Goal: Check status: Check status

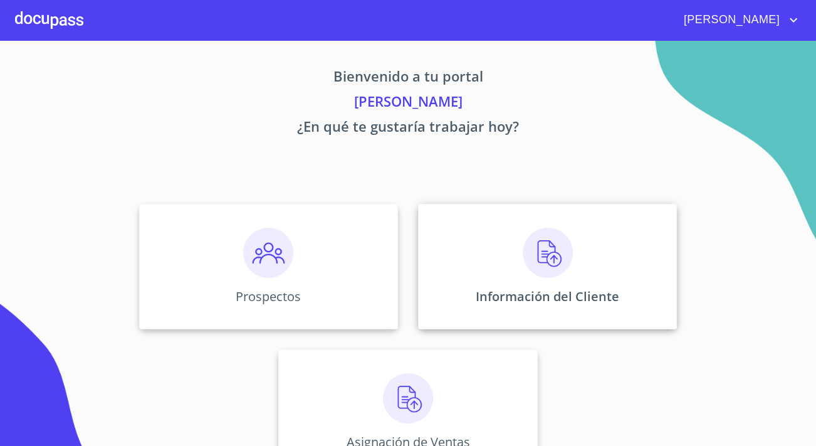
click at [552, 289] on p "Información del Cliente" at bounding box center [548, 296] width 144 height 17
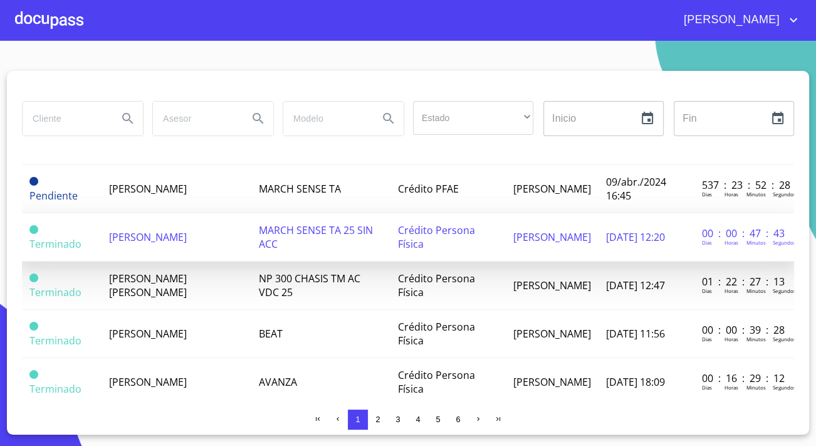
scroll to position [1019, 0]
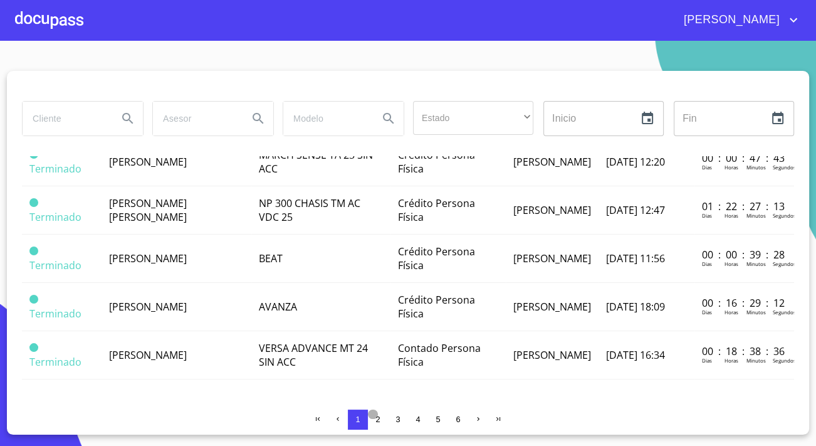
click at [380, 422] on span "2" at bounding box center [378, 418] width 4 height 9
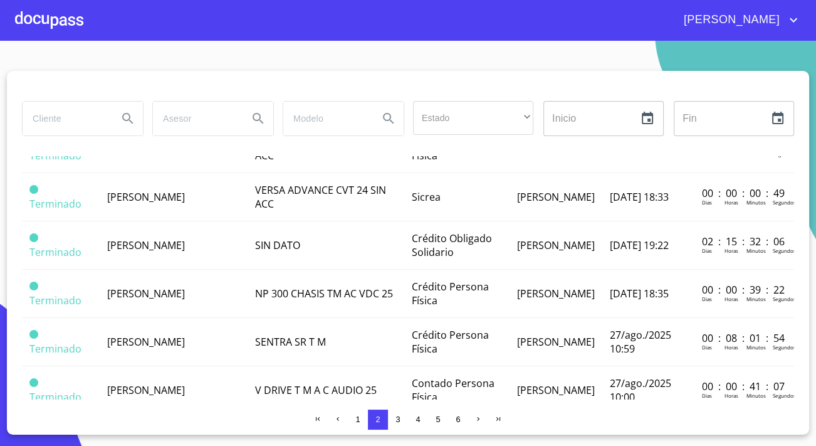
scroll to position [171, 0]
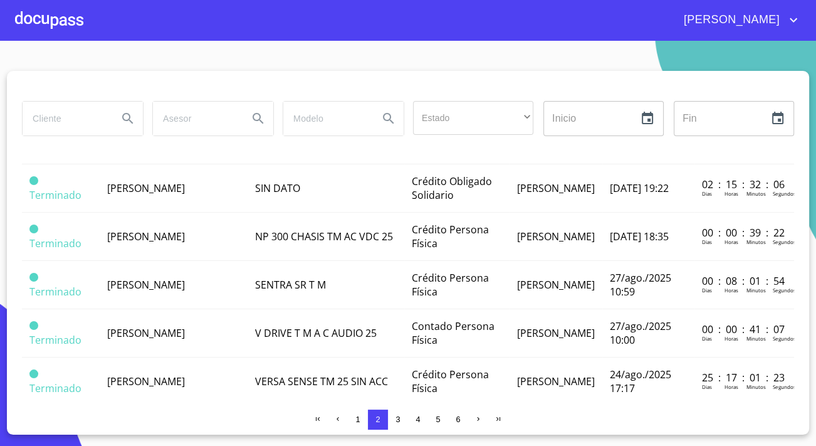
click at [206, 231] on td "[PERSON_NAME]" at bounding box center [174, 237] width 148 height 48
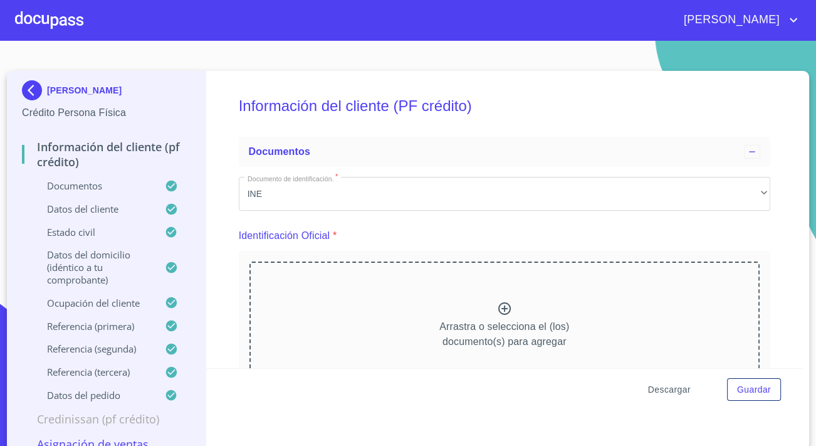
click at [658, 385] on span "Descargar" at bounding box center [669, 390] width 43 height 16
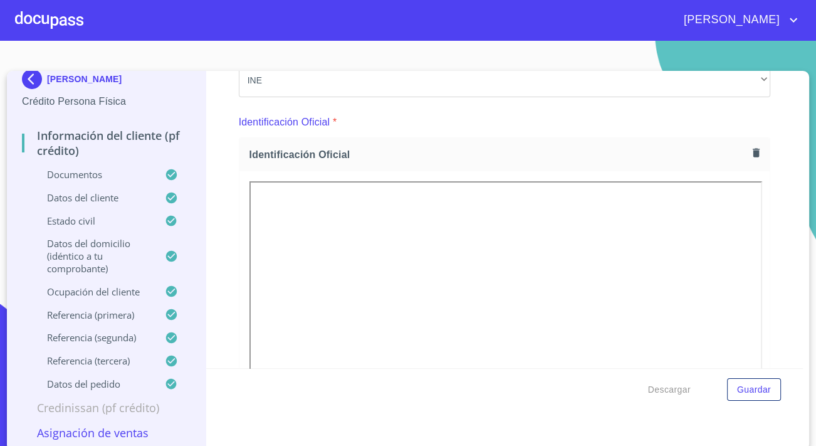
scroll to position [16, 0]
click at [229, 300] on div "Información del cliente (PF crédito) Documentos Documento de identificación.   …" at bounding box center [505, 219] width 598 height 297
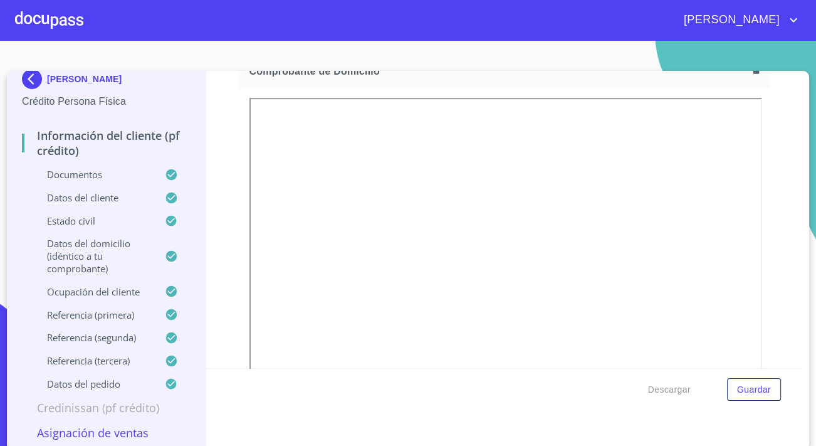
scroll to position [740, 0]
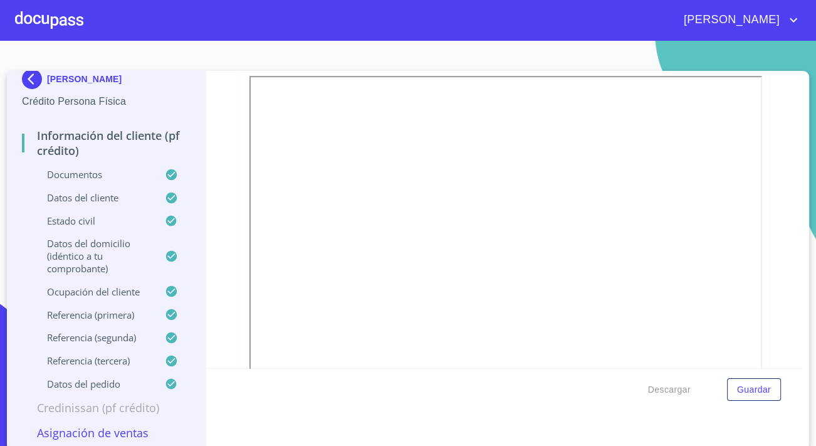
click at [224, 302] on div "Información del cliente (PF crédito) Documentos Documento de identificación.   …" at bounding box center [505, 219] width 598 height 297
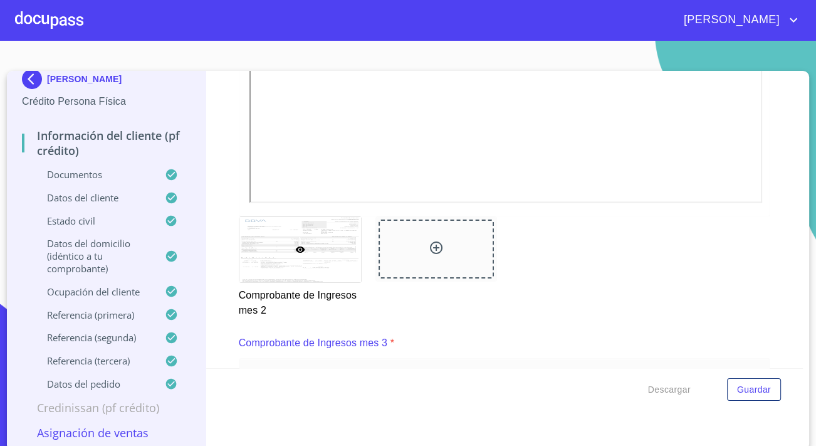
scroll to position [2109, 0]
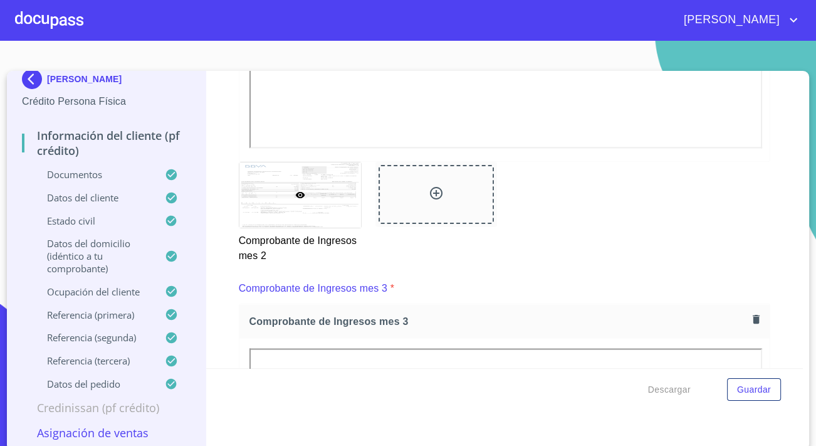
click at [24, 20] on div at bounding box center [49, 20] width 68 height 40
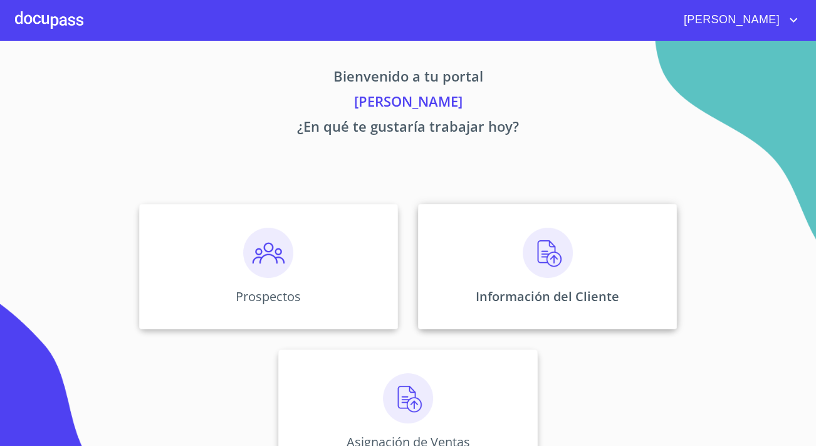
click at [502, 281] on div "Información del Cliente" at bounding box center [547, 266] width 259 height 125
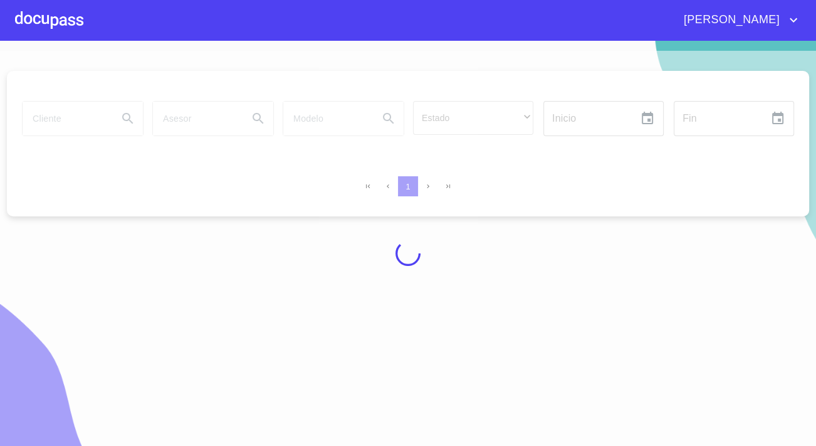
click at [36, 33] on div at bounding box center [49, 20] width 68 height 40
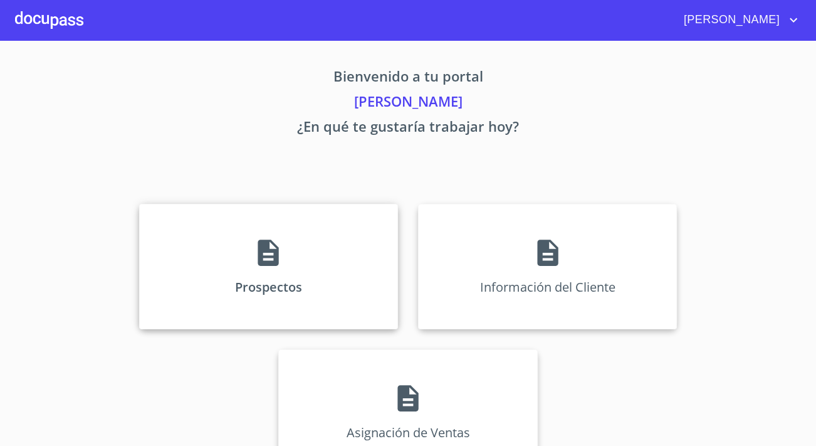
click at [198, 209] on div "Prospectos" at bounding box center [268, 266] width 259 height 125
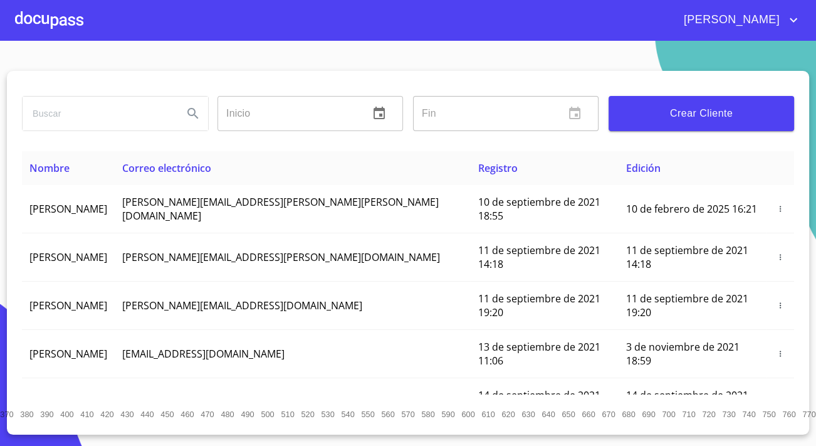
click at [97, 104] on input "search" at bounding box center [98, 114] width 150 height 34
type input "[PERSON_NAME]"
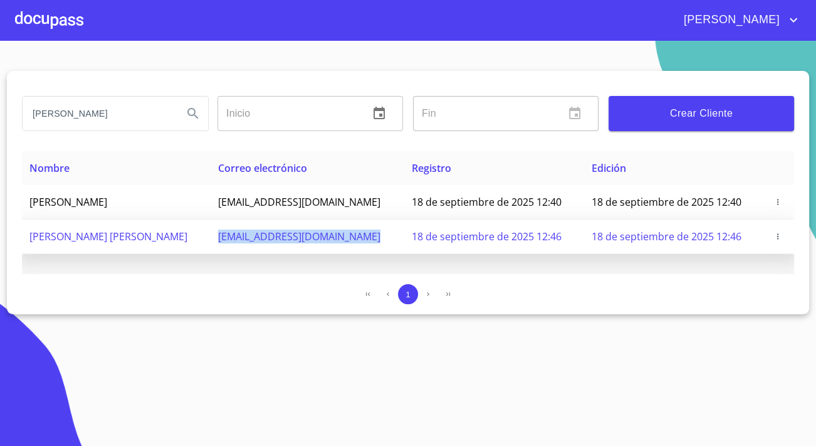
drag, startPoint x: 288, startPoint y: 238, endPoint x: 428, endPoint y: 245, distance: 139.4
click at [428, 245] on tr "[PERSON_NAME] [PERSON_NAME] [PERSON_NAME][EMAIL_ADDRESS][DOMAIN_NAME] [DATE] 12…" at bounding box center [408, 236] width 772 height 34
copy span "[EMAIL_ADDRESS][DOMAIN_NAME]"
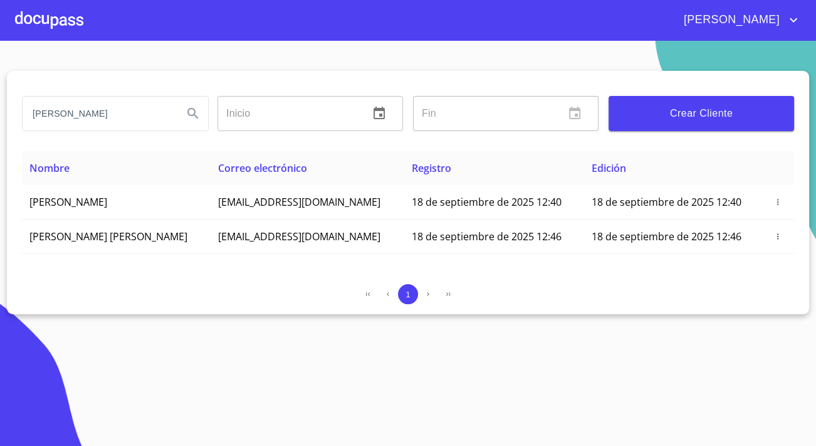
click at [69, 24] on div at bounding box center [49, 20] width 68 height 40
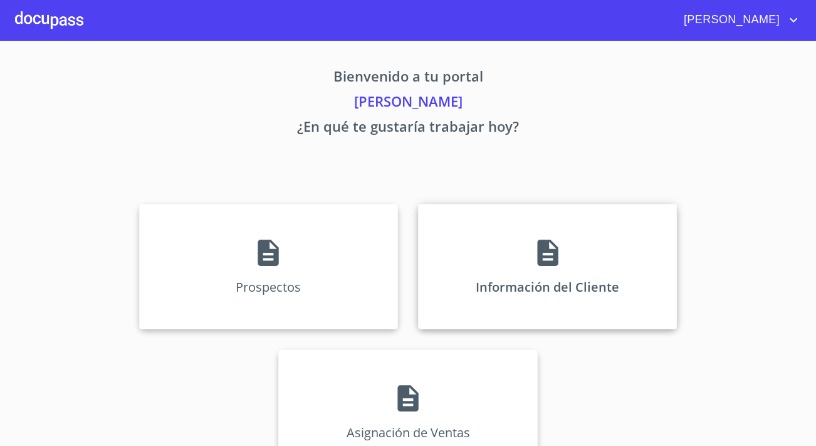
click at [532, 287] on p "Información del Cliente" at bounding box center [548, 286] width 144 height 17
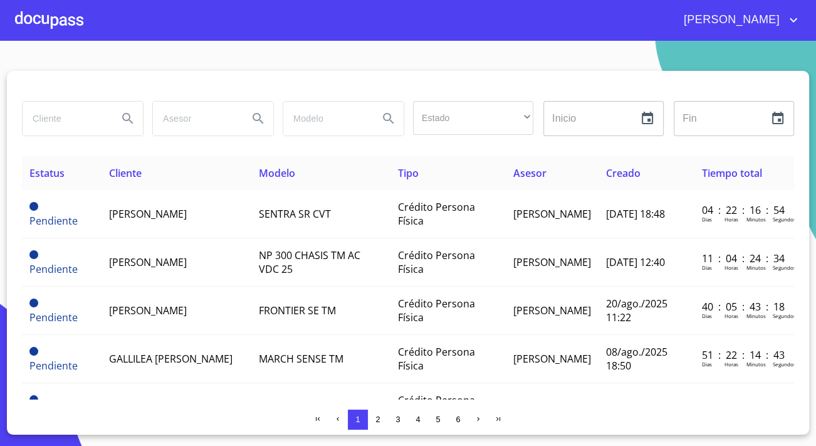
click at [85, 115] on input "search" at bounding box center [65, 119] width 85 height 34
type input "[PERSON_NAME]"
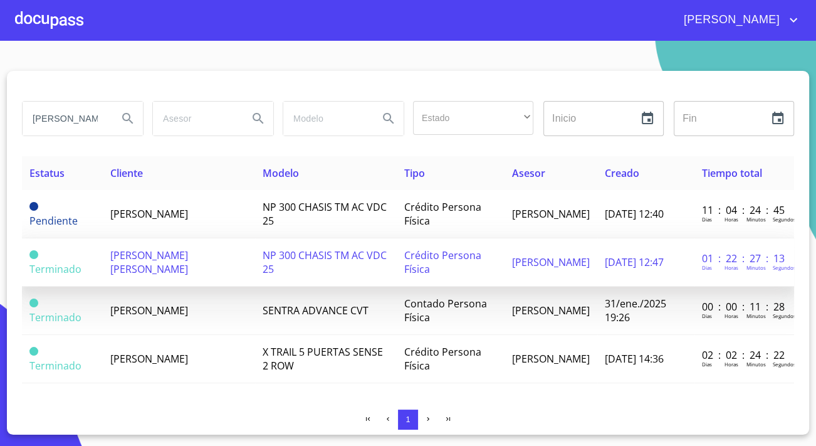
click at [252, 266] on td "[PERSON_NAME] [PERSON_NAME]" at bounding box center [179, 262] width 152 height 48
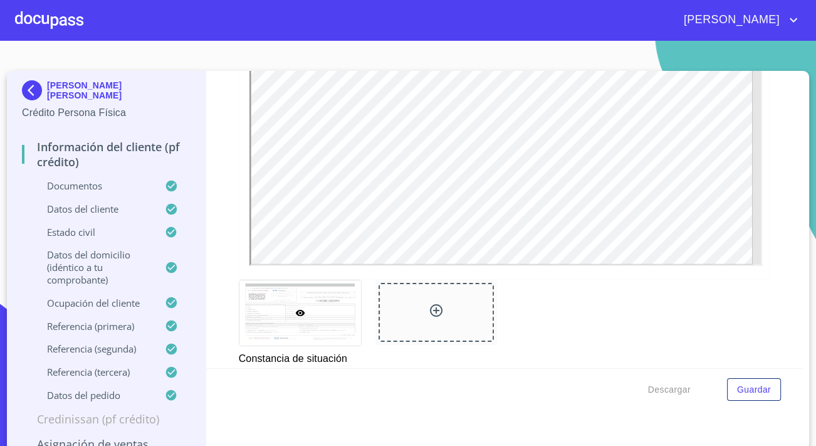
scroll to position [3591, 0]
click at [22, 13] on div at bounding box center [49, 20] width 68 height 40
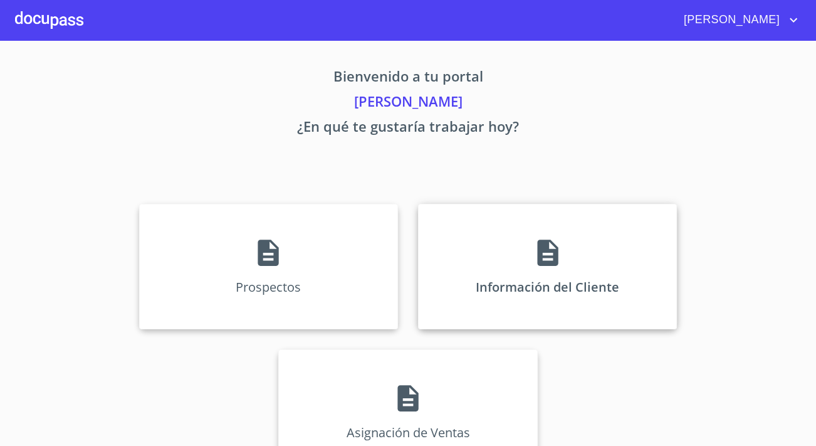
click at [485, 226] on div "Información del Cliente" at bounding box center [547, 266] width 259 height 125
